Goal: Ask a question: Seek information or help from site administrators or community

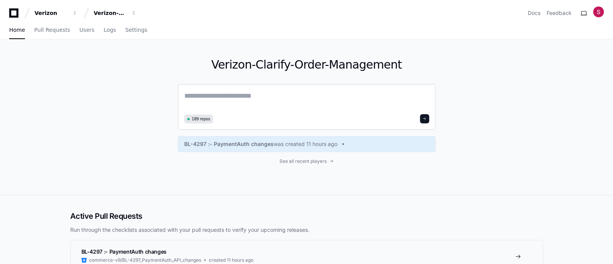
click at [240, 95] on textarea at bounding box center [306, 101] width 245 height 21
paste textarea "**********"
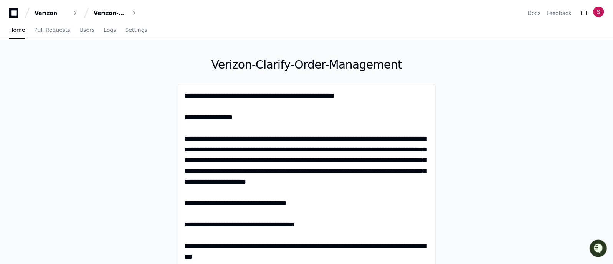
type textarea "**********"
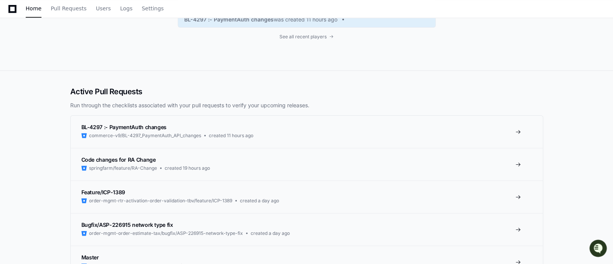
scroll to position [31759, 0]
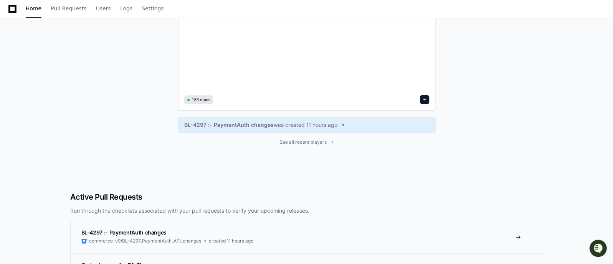
click at [424, 99] on span at bounding box center [424, 100] width 4 height 4
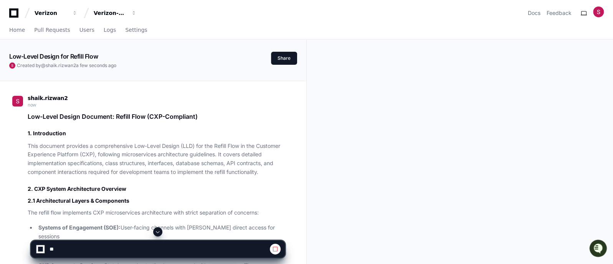
click at [158, 232] on span at bounding box center [158, 232] width 6 height 6
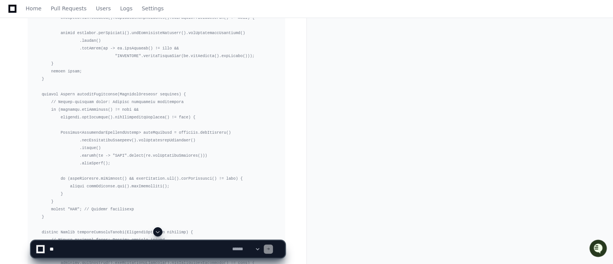
scroll to position [4536, 0]
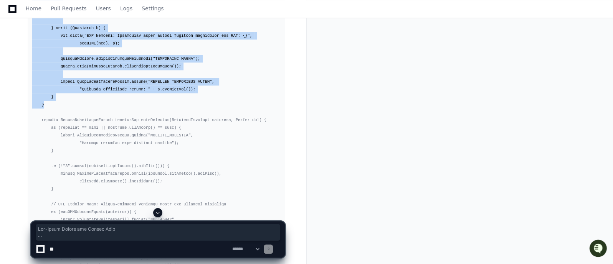
drag, startPoint x: 612, startPoint y: 53, endPoint x: 611, endPoint y: 12, distance: 41.4
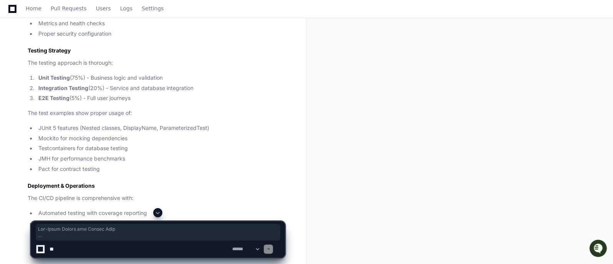
scroll to position [22886, 0]
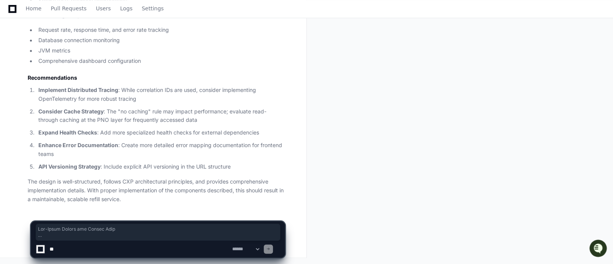
click at [167, 120] on p "Consider Cache Strategy : The "no caching" rule may impact performance; evaluat…" at bounding box center [161, 116] width 246 height 18
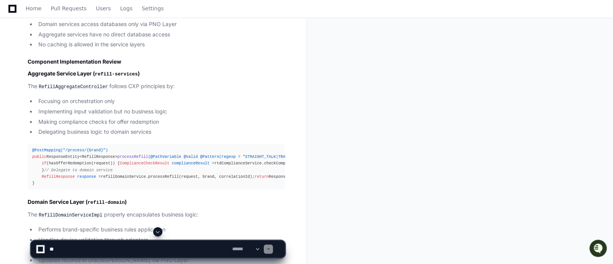
scroll to position [21832, 0]
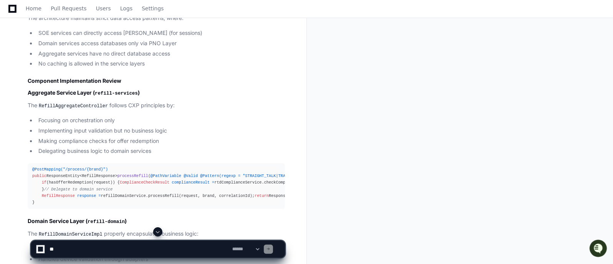
click at [212, 137] on li "Making compliance checks for offer redemption" at bounding box center [160, 141] width 249 height 9
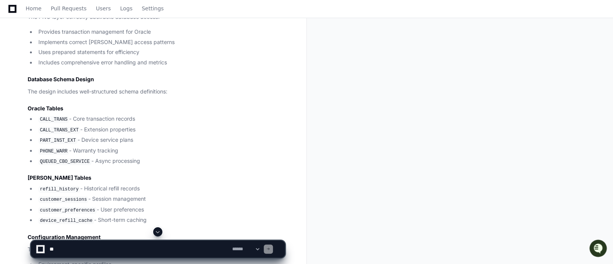
scroll to position [22292, 0]
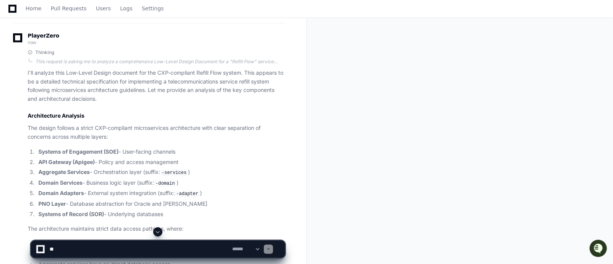
scroll to position [21486, 0]
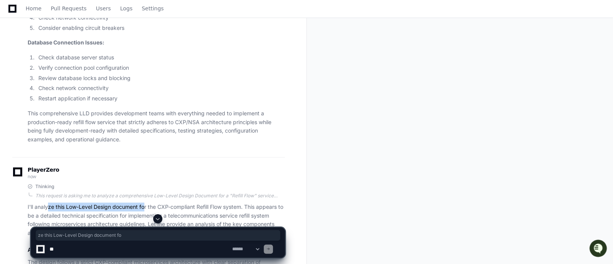
drag, startPoint x: 49, startPoint y: 157, endPoint x: 145, endPoint y: 153, distance: 95.2
click at [145, 203] on p "I'll analyze this Low-Level Design document for the CXP-compliant Refill Flow s…" at bounding box center [156, 220] width 257 height 35
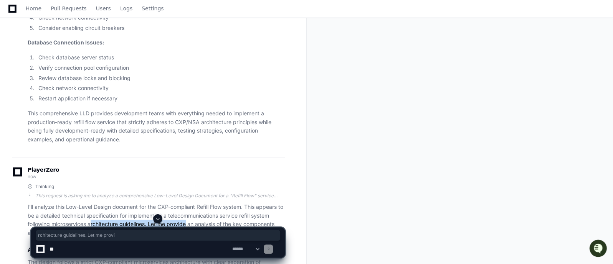
drag, startPoint x: 92, startPoint y: 174, endPoint x: 188, endPoint y: 176, distance: 95.5
click at [188, 203] on p "I'll analyze this Low-Level Design document for the CXP-compliant Refill Flow s…" at bounding box center [156, 220] width 257 height 35
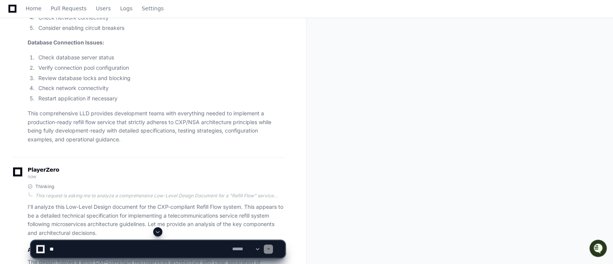
click at [236, 203] on p "I'll analyze this Low-Level Design document for the CXP-compliant Refill Flow s…" at bounding box center [156, 220] width 257 height 35
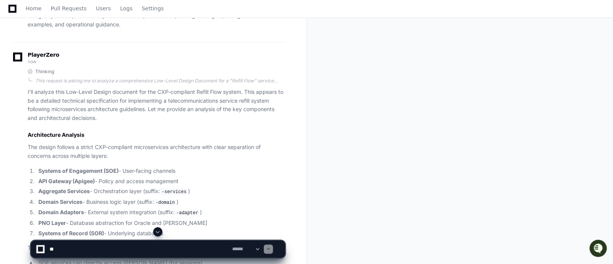
scroll to position [21621, 0]
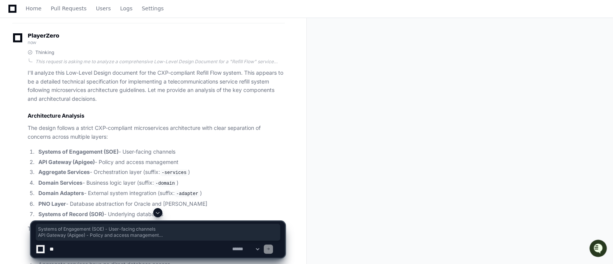
drag, startPoint x: 171, startPoint y: 162, endPoint x: 36, endPoint y: 100, distance: 148.3
click at [36, 148] on ol "Systems of Engagement (SOE) - User-facing channels API Gateway (Apigee) - Polic…" at bounding box center [156, 183] width 257 height 71
click at [230, 189] on li "Domain Adapters - External system integration (suffix: -adapter )" at bounding box center [160, 193] width 249 height 9
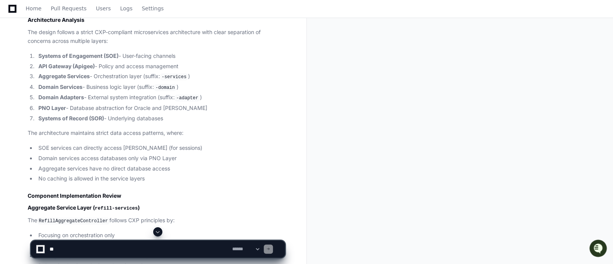
scroll to position [21736, 0]
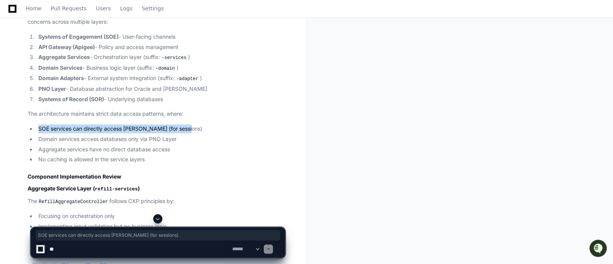
drag, startPoint x: 191, startPoint y: 79, endPoint x: 38, endPoint y: 78, distance: 152.7
click at [38, 125] on li "SOE services can directly access [PERSON_NAME] (for sessions)" at bounding box center [160, 129] width 249 height 9
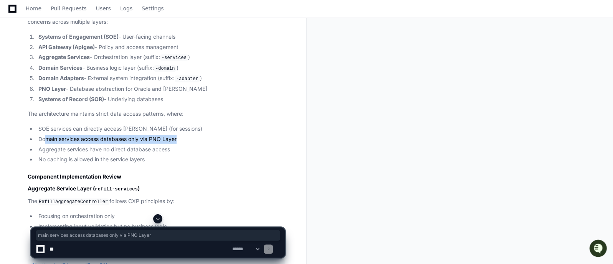
drag, startPoint x: 181, startPoint y: 89, endPoint x: 44, endPoint y: 87, distance: 136.9
click at [44, 135] on li "Domain services access databases only via PNO Layer" at bounding box center [160, 139] width 249 height 9
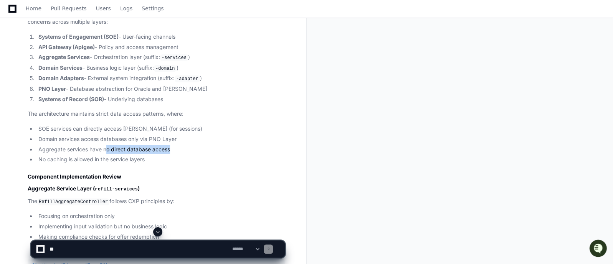
drag, startPoint x: 176, startPoint y: 98, endPoint x: 107, endPoint y: 94, distance: 68.4
click at [107, 145] on li "Aggregate services have no direct database access" at bounding box center [160, 149] width 249 height 9
drag, startPoint x: 150, startPoint y: 106, endPoint x: 104, endPoint y: 105, distance: 45.7
click at [104, 155] on li "No caching is allowed in the service layers" at bounding box center [160, 159] width 249 height 9
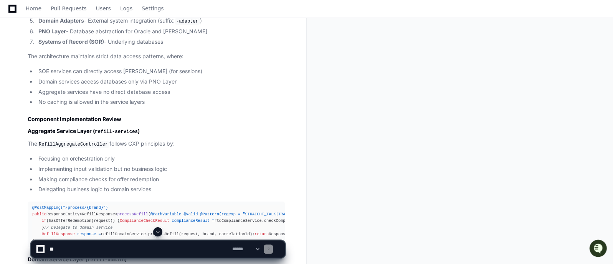
scroll to position [21812, 0]
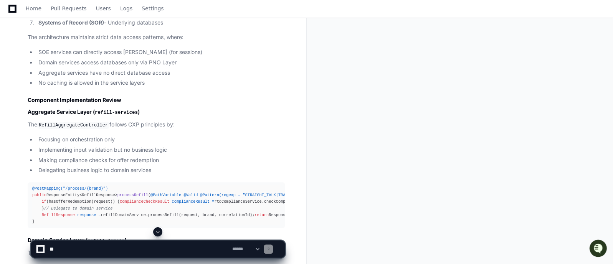
click at [201, 156] on li "Making compliance checks for offer redemption" at bounding box center [160, 160] width 249 height 9
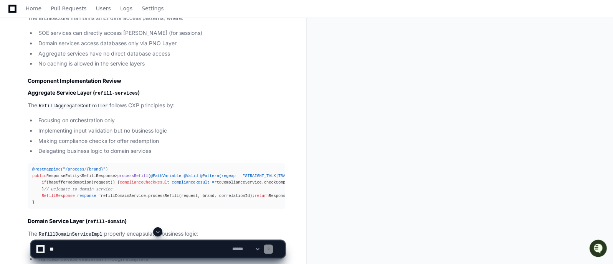
scroll to position [21851, 0]
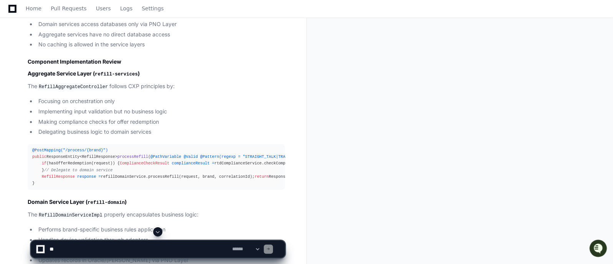
click at [224, 147] on div "@PostMapping("/process/{brand}") public ResponseEntity<RefillResponse> processR…" at bounding box center [156, 167] width 248 height 40
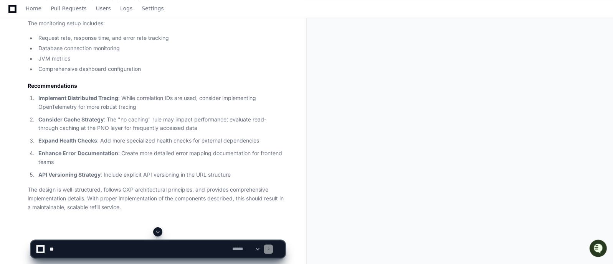
scroll to position [22886, 0]
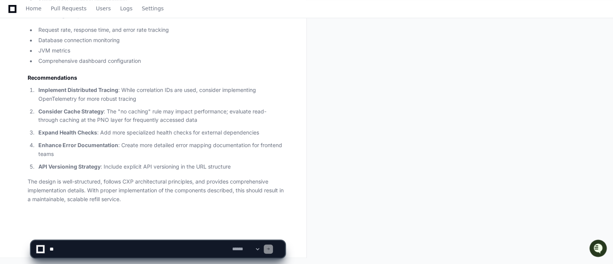
click at [103, 246] on textarea at bounding box center [139, 249] width 183 height 17
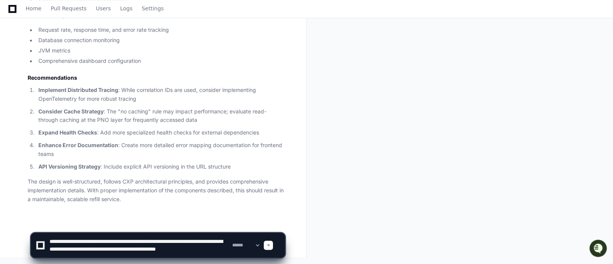
scroll to position [2, 0]
type textarea "**********"
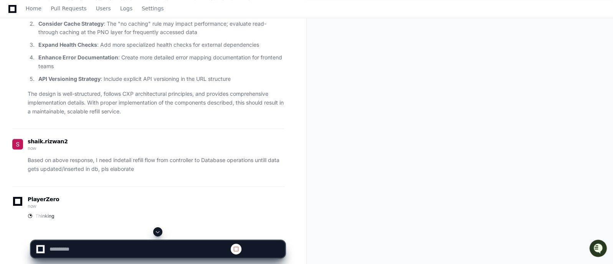
scroll to position [0, 0]
click at [158, 231] on span at bounding box center [158, 232] width 6 height 6
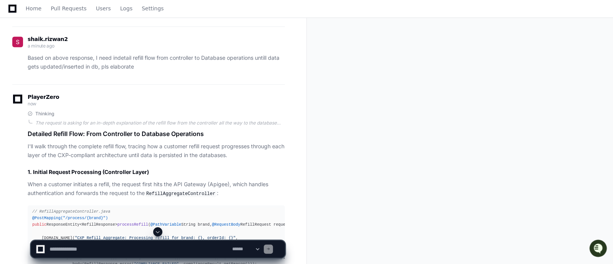
click at [245, 84] on div "shaik.rizwan2 a minute ago Based on above response, I need indetail refill flow…" at bounding box center [148, 55] width 272 height 58
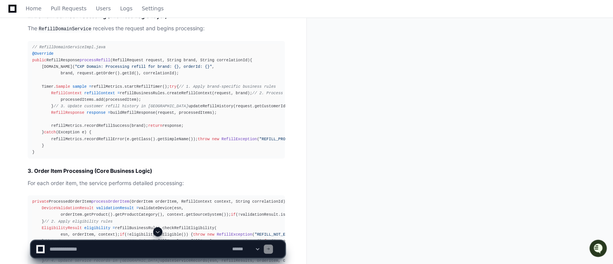
scroll to position [23353, 0]
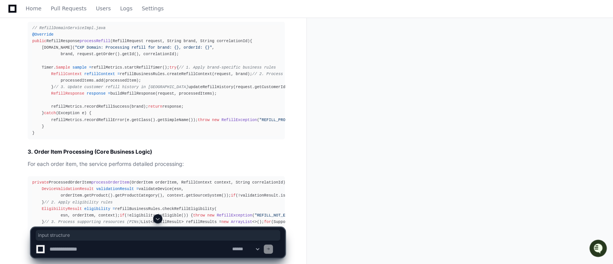
drag, startPoint x: 112, startPoint y: 161, endPoint x: 55, endPoint y: 159, distance: 57.2
drag, startPoint x: 51, startPoint y: 168, endPoint x: 112, endPoint y: 172, distance: 61.2
drag, startPoint x: 48, startPoint y: 177, endPoint x: 111, endPoint y: 179, distance: 63.7
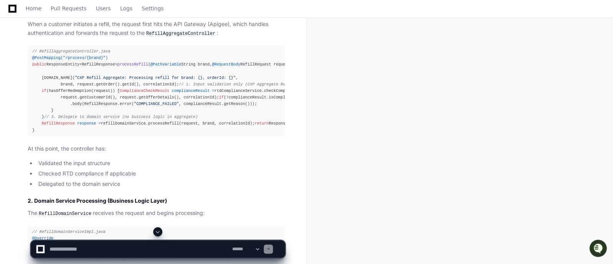
scroll to position [23168, 0]
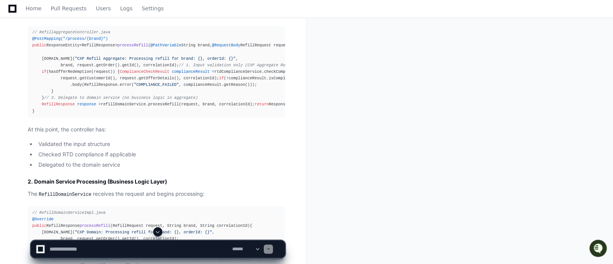
click at [610, 232] on div "**********" at bounding box center [306, 245] width 613 height 37
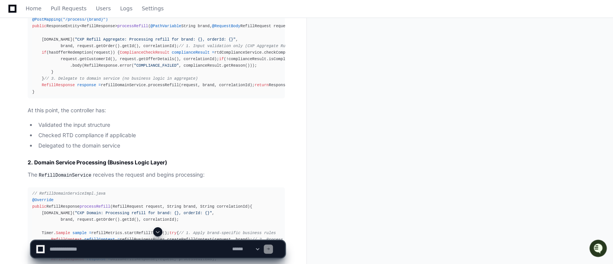
scroll to position [23264, 0]
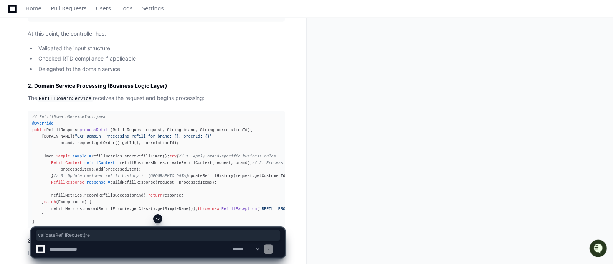
drag, startPoint x: 144, startPoint y: 95, endPoint x: 92, endPoint y: 100, distance: 52.4
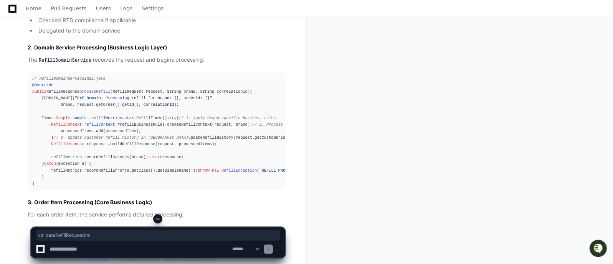
scroll to position [23321, 0]
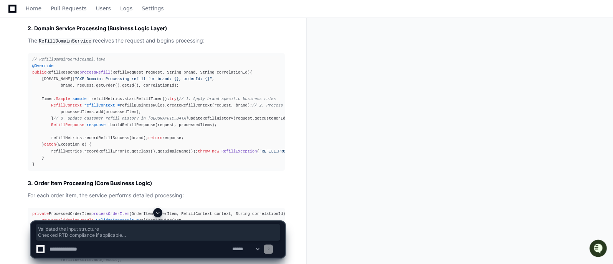
drag, startPoint x: 36, startPoint y: 188, endPoint x: 122, endPoint y: 207, distance: 87.9
click at [122, 16] on ul "Validated the input structure Checked RTD compliance if applicable Delegated to…" at bounding box center [156, 1] width 257 height 29
click at [83, 6] on li "Checked RTD compliance if applicable" at bounding box center [160, 1] width 249 height 9
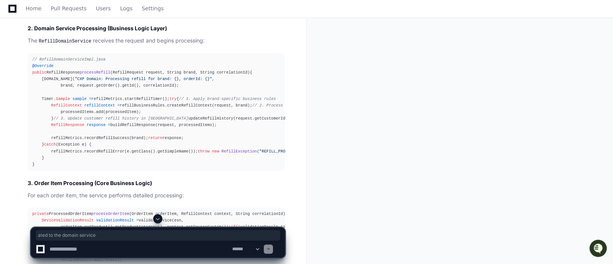
drag, startPoint x: 121, startPoint y: 211, endPoint x: 54, endPoint y: 212, distance: 66.7
click at [54, 16] on li "Delegated to the domain service" at bounding box center [160, 11] width 249 height 9
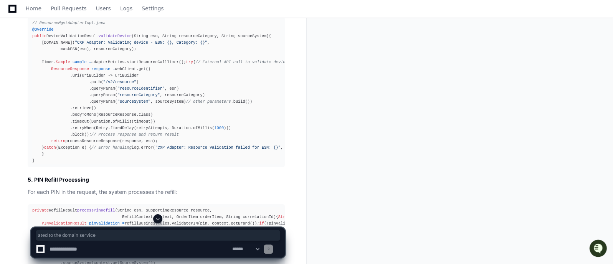
scroll to position [23686, 0]
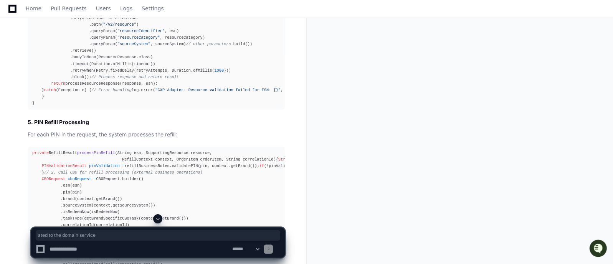
click at [89, 247] on textarea at bounding box center [139, 249] width 183 height 17
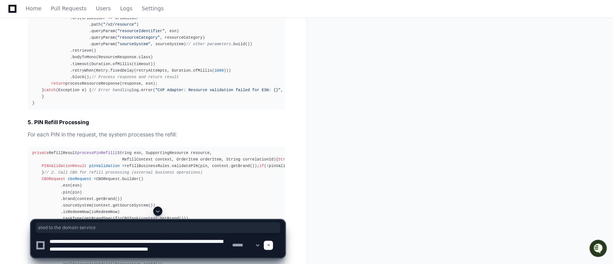
scroll to position [2, 0]
paste textarea "**********"
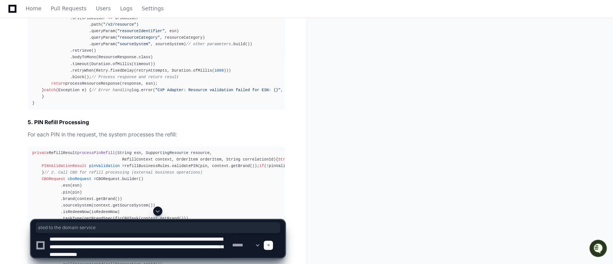
scroll to position [71, 0]
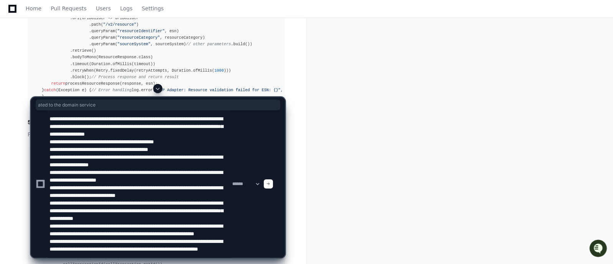
type textarea "**********"
click at [270, 183] on span at bounding box center [268, 184] width 4 height 4
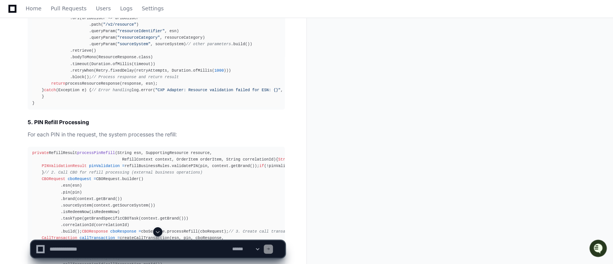
scroll to position [0, 0]
click at [157, 231] on span at bounding box center [158, 232] width 6 height 6
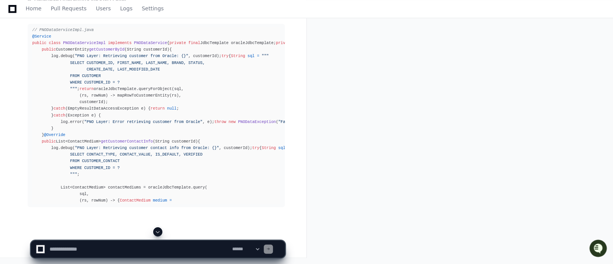
scroll to position [28093, 0]
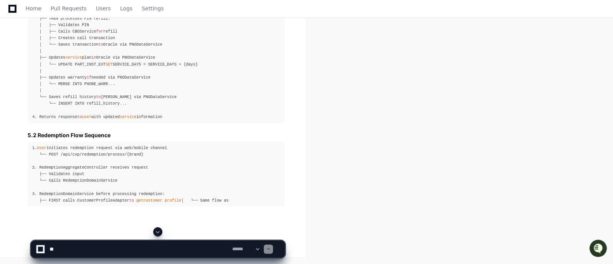
scroll to position [27658, 0]
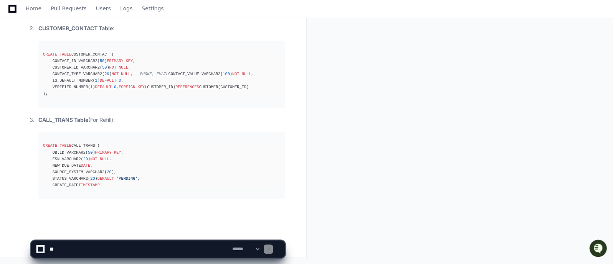
scroll to position [29311, 0]
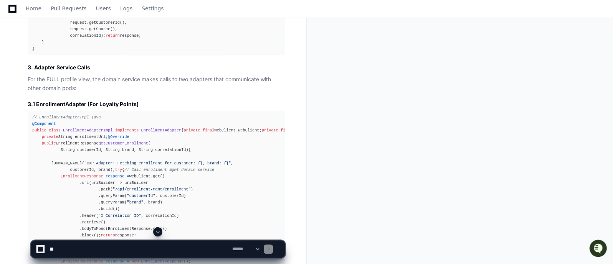
scroll to position [26067, 0]
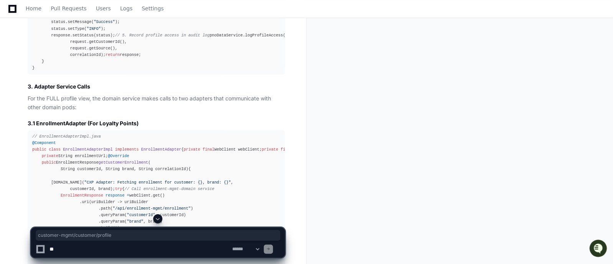
drag, startPoint x: 176, startPoint y: 139, endPoint x: 256, endPoint y: 137, distance: 80.2
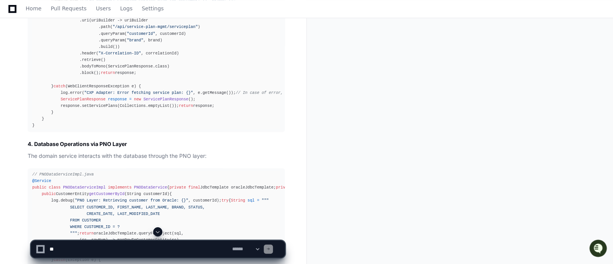
scroll to position [26470, 0]
